Goal: Information Seeking & Learning: Find specific fact

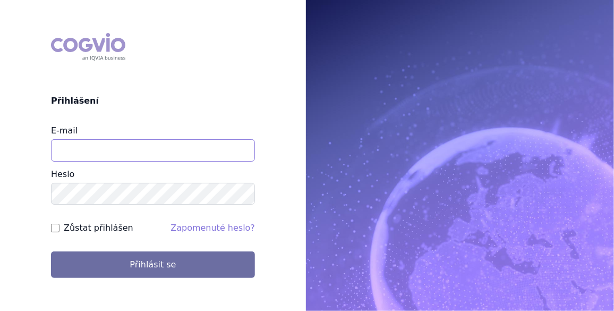
click at [80, 151] on input "E-mail" at bounding box center [153, 150] width 204 height 22
type input "[EMAIL_ADDRESS][PERSON_NAME][DOMAIN_NAME]"
click at [53, 228] on input "Zůstat přihlášen" at bounding box center [55, 228] width 8 height 8
checkbox input "true"
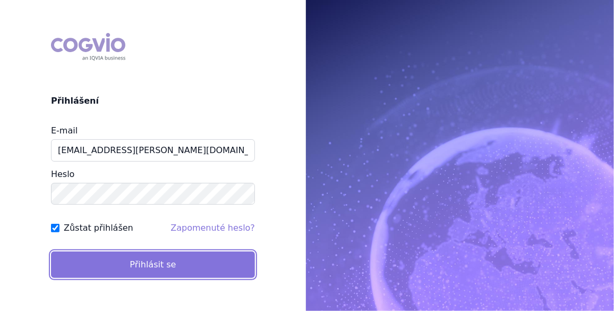
click at [132, 259] on button "Přihlásit se" at bounding box center [153, 264] width 204 height 27
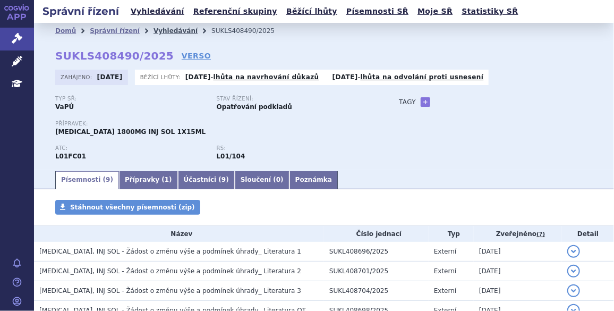
click at [167, 29] on link "Vyhledávání" at bounding box center [175, 30] width 44 height 7
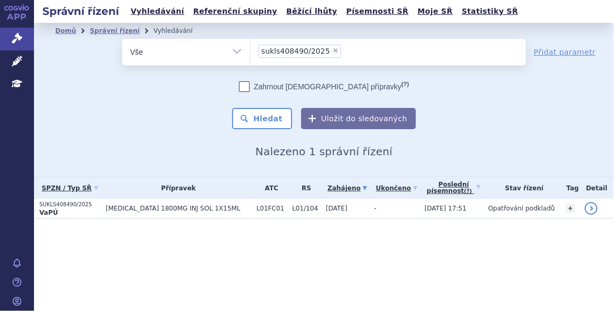
click at [332, 51] on span "×" at bounding box center [335, 50] width 6 height 6
click at [250, 51] on select "sukls408490/2025" at bounding box center [250, 51] width 1 height 27
select select
type input "SUKLS44314/2022"
select select "SUKLS44314/2022"
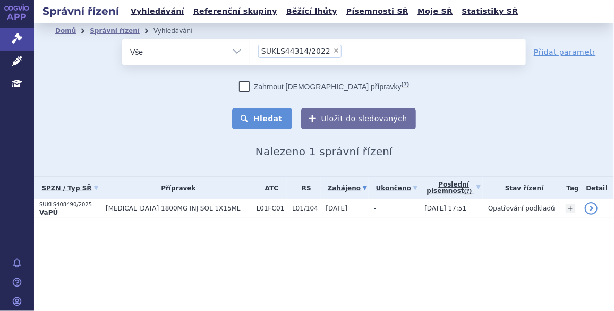
click at [264, 121] on button "Hledat" at bounding box center [262, 118] width 60 height 21
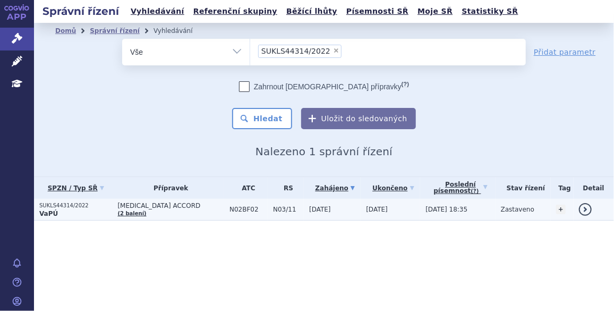
click at [65, 203] on p "SUKLS44314/2022" at bounding box center [75, 205] width 73 height 7
